Goal: Transaction & Acquisition: Book appointment/travel/reservation

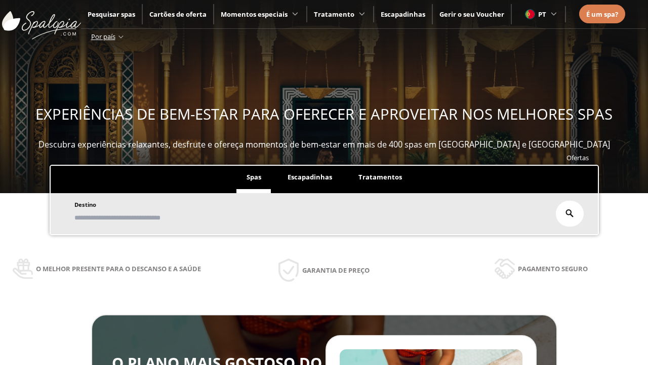
click at [309, 177] on span "Escapadinhas" at bounding box center [310, 176] width 45 height 9
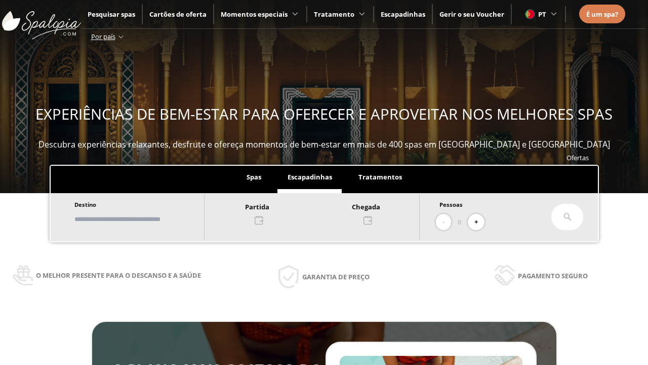
click at [143, 219] on input "text" at bounding box center [134, 219] width 126 height 18
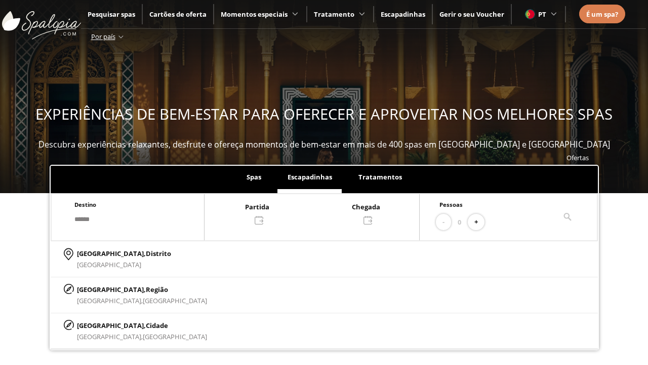
type input "******"
click at [146, 325] on span "Cidade" at bounding box center [157, 325] width 22 height 9
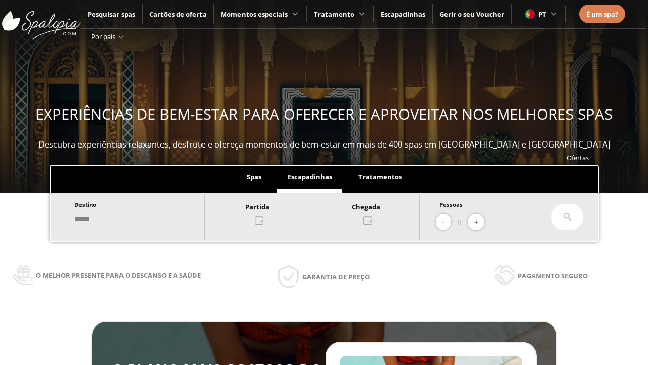
click at [323, 212] on div at bounding box center [312, 213] width 215 height 24
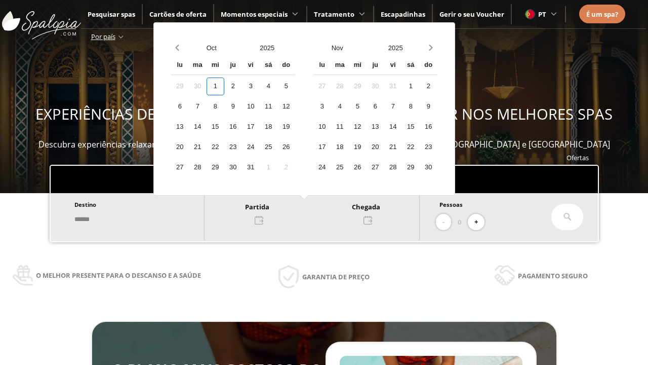
click at [260, 86] on div "3" at bounding box center [251, 86] width 18 height 18
click at [278, 86] on div "4" at bounding box center [269, 86] width 18 height 18
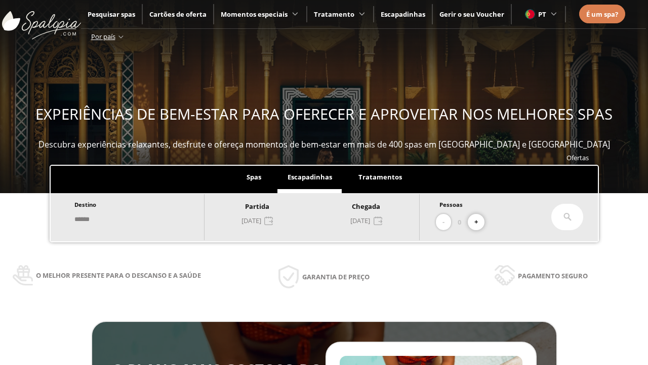
click at [480, 222] on button "+" at bounding box center [476, 222] width 17 height 17
click at [567, 217] on icon at bounding box center [568, 217] width 8 height 8
